Goal: Navigation & Orientation: Go to known website

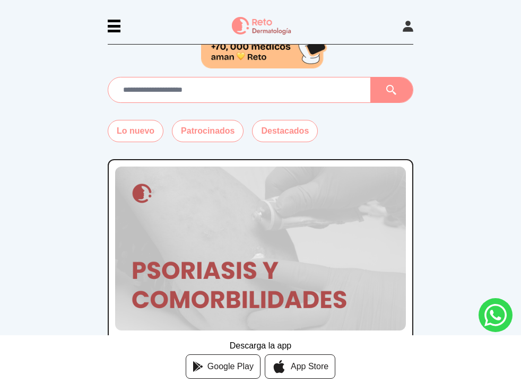
scroll to position [41, 0]
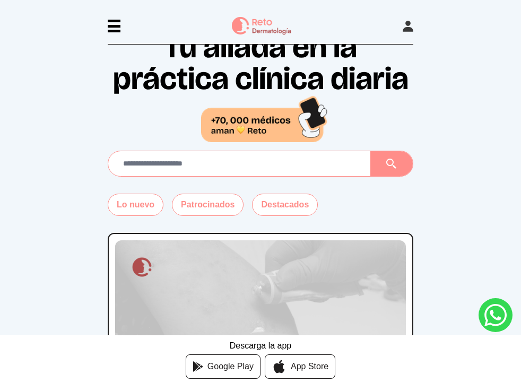
click at [415, 21] on div "Membresía App Reto Dermatología Examen CMD Eventos Bolsa de empleo Club de bene…" at bounding box center [260, 22] width 521 height 45
click at [414, 25] on div "Membresía App Reto Dermatología Examen CMD Eventos Bolsa de empleo Club de bene…" at bounding box center [260, 22] width 521 height 45
click at [412, 25] on icon at bounding box center [408, 26] width 11 height 11
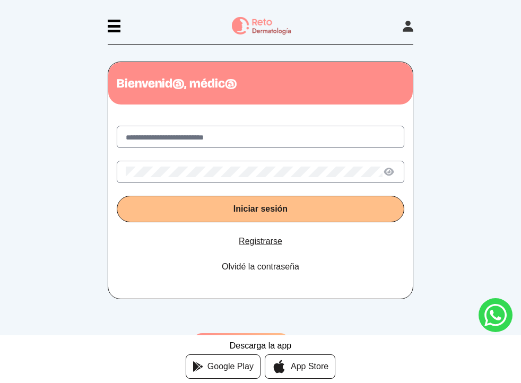
click at [263, 144] on label at bounding box center [261, 137] width 288 height 22
click at [263, 143] on input "text" at bounding box center [261, 137] width 270 height 11
click at [258, 135] on input "text" at bounding box center [261, 137] width 270 height 11
type input "**********"
click at [117, 196] on button "Iniciar sesión" at bounding box center [261, 209] width 288 height 27
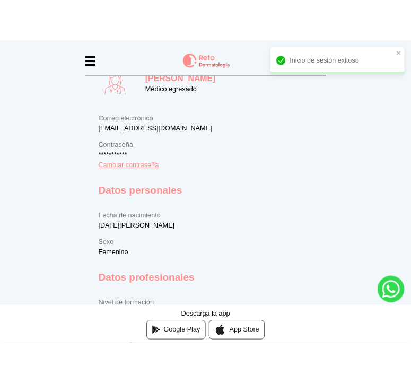
scroll to position [166, 0]
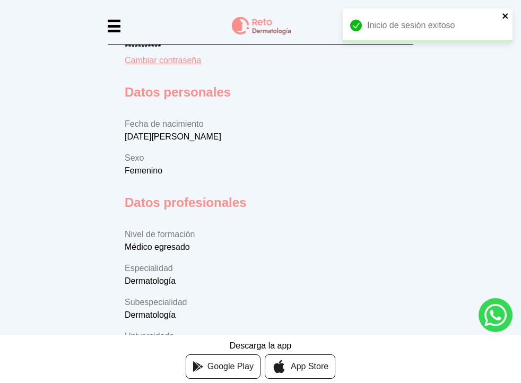
click at [504, 16] on icon "close" at bounding box center [505, 16] width 7 height 8
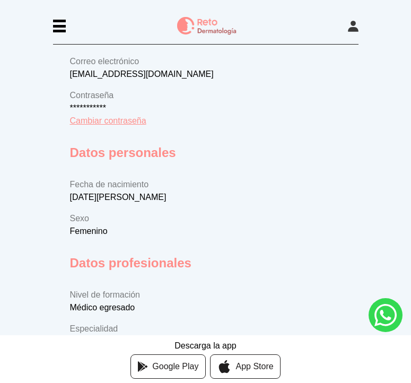
scroll to position [68, 0]
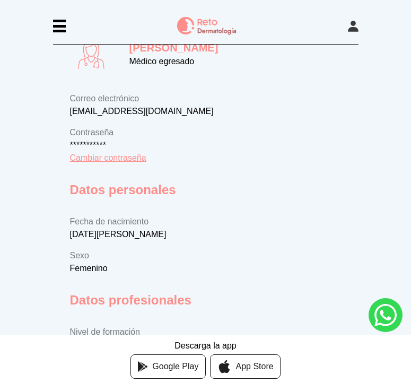
click at [58, 22] on div at bounding box center [59, 26] width 13 height 13
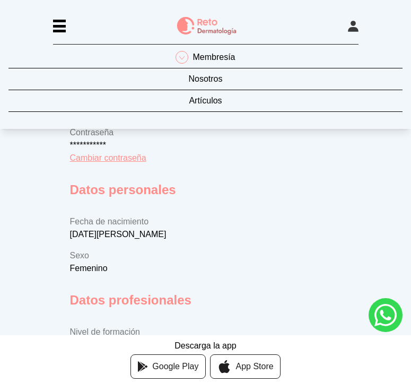
click at [210, 123] on nav "Membresía Nosotros Artículos" at bounding box center [205, 81] width 394 height 95
click at [200, 151] on div "Membresía Nosotros Artículos" at bounding box center [205, 191] width 411 height 383
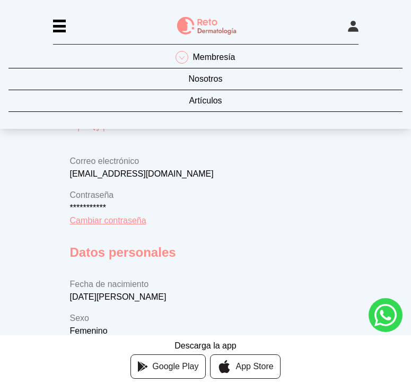
scroll to position [0, 0]
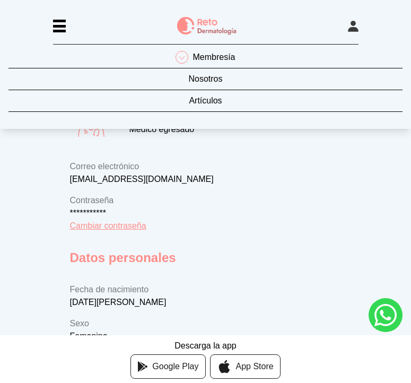
click at [206, 30] on img at bounding box center [206, 26] width 59 height 19
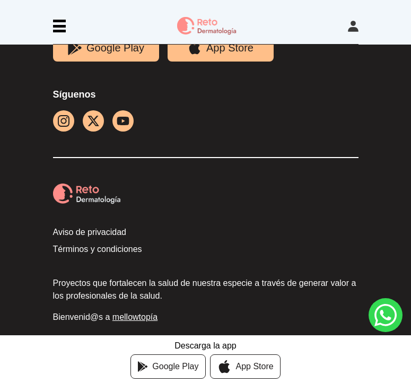
scroll to position [3915, 0]
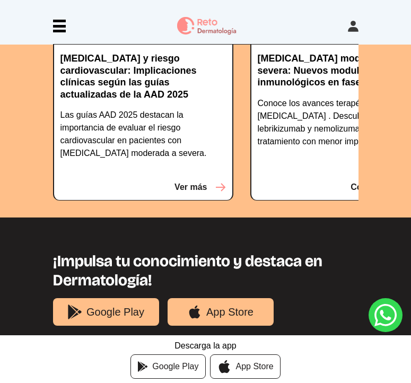
click at [59, 30] on div at bounding box center [59, 31] width 13 height 3
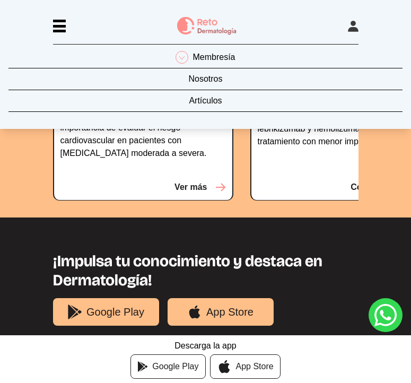
click at [213, 55] on p "Membresía" at bounding box center [214, 57] width 42 height 13
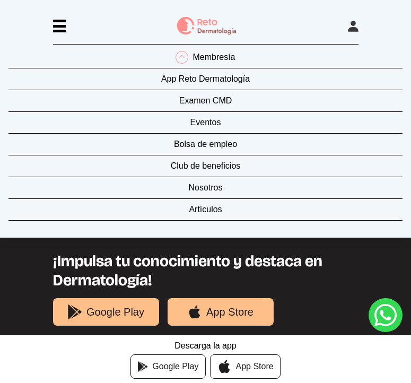
click at [212, 76] on link "App Reto Dermatología" at bounding box center [205, 82] width 394 height 18
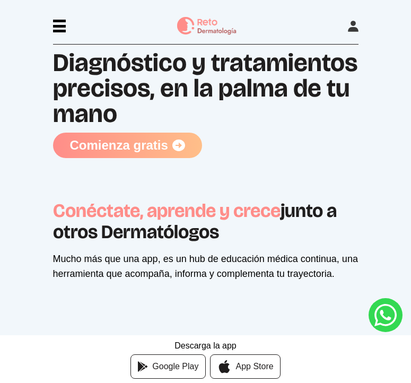
scroll to position [229, 0]
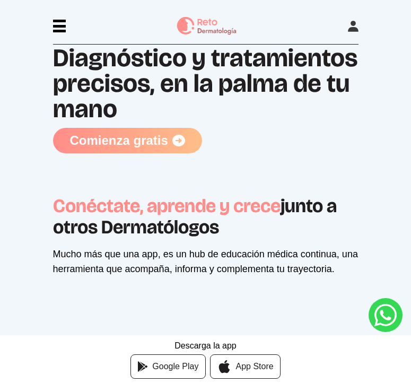
click at [174, 145] on icon at bounding box center [178, 140] width 13 height 13
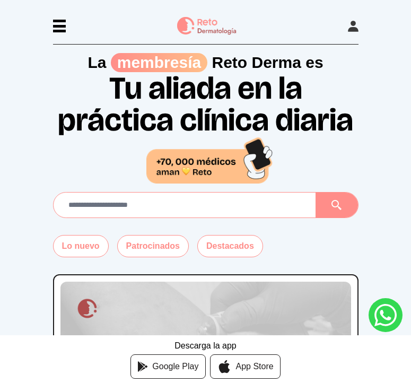
scroll to position [4, 0]
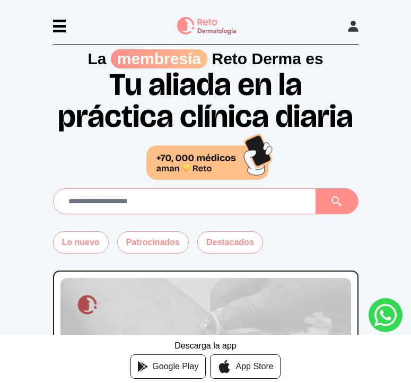
click at [214, 200] on input "text" at bounding box center [184, 201] width 245 height 16
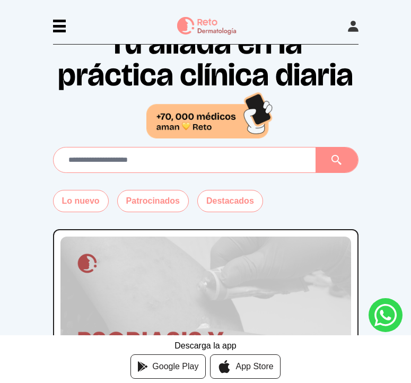
scroll to position [64, 0]
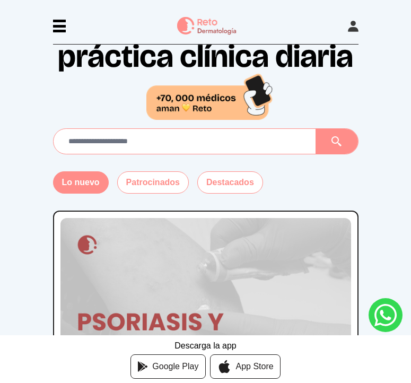
click at [66, 187] on button "Lo nuevo" at bounding box center [81, 182] width 56 height 22
click at [245, 363] on span "App Store" at bounding box center [255, 366] width 38 height 13
